Goal: Task Accomplishment & Management: Complete application form

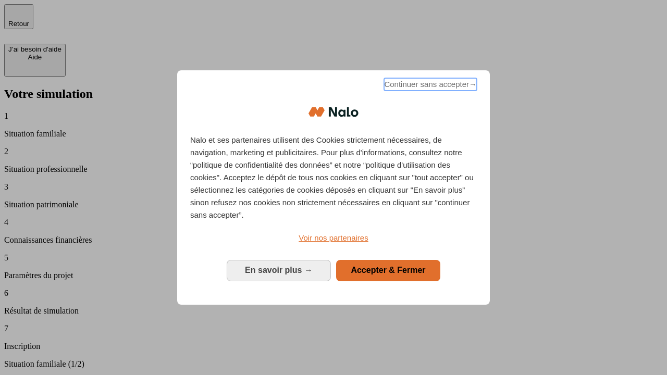
click at [429, 86] on span "Continuer sans accepter →" at bounding box center [430, 84] width 93 height 13
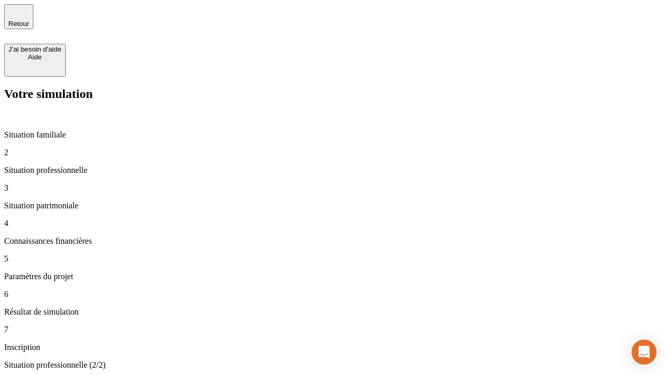
type input "30 000"
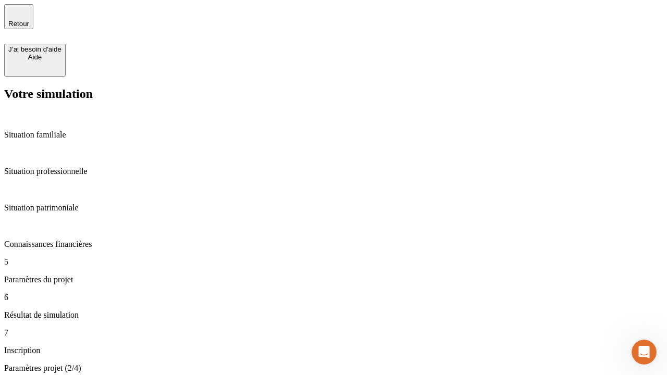
type input "25"
type input "64"
type input "1 000"
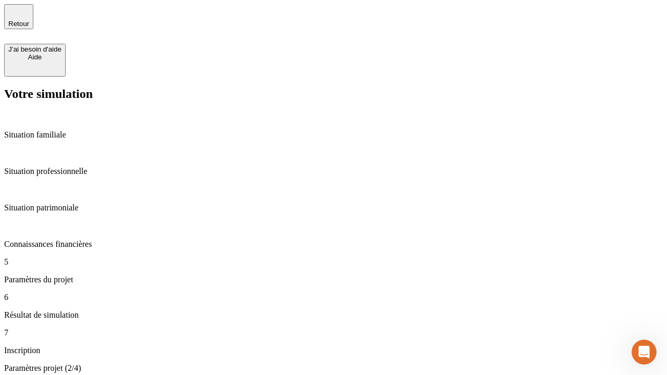
type input "640"
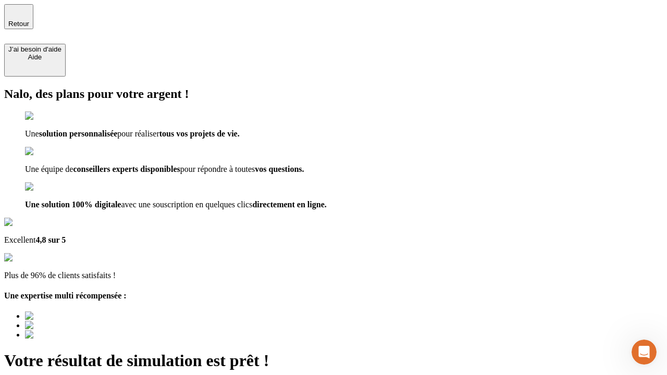
type input "[EMAIL_ADDRESS][PERSON_NAME][DOMAIN_NAME]"
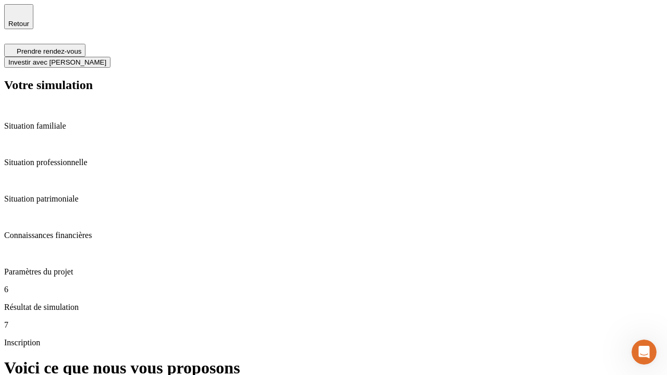
click at [106, 58] on span "Investir avec [PERSON_NAME]" at bounding box center [57, 62] width 98 height 8
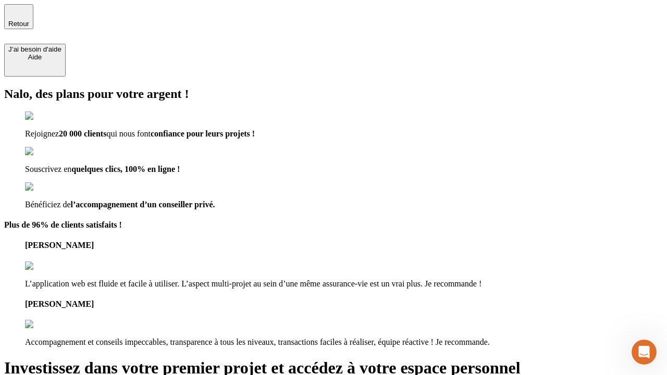
type input "[EMAIL_ADDRESS][PERSON_NAME][DOMAIN_NAME]"
